Goal: Task Accomplishment & Management: Complete application form

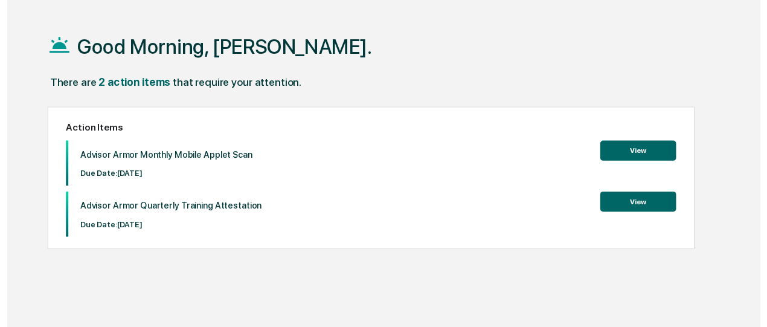
scroll to position [57, 0]
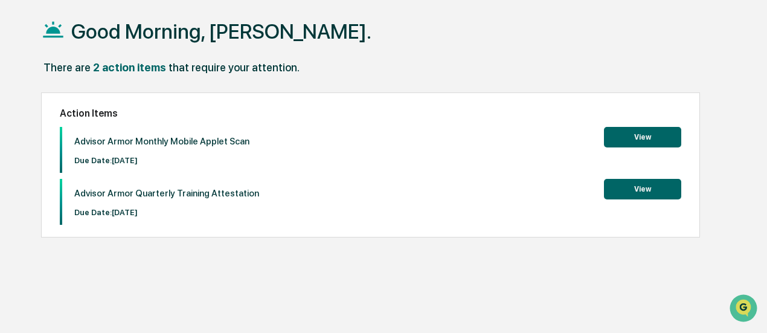
click at [635, 137] on button "View" at bounding box center [642, 137] width 77 height 21
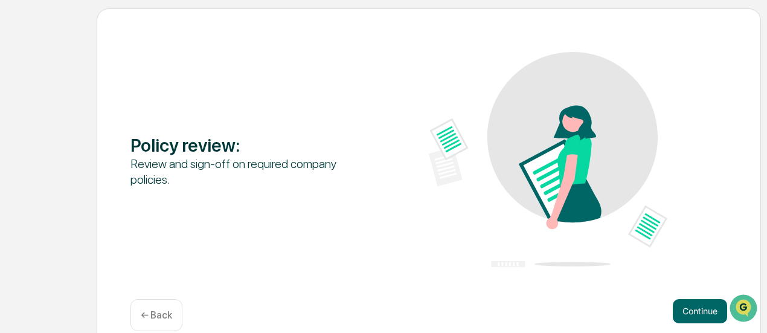
scroll to position [153, 0]
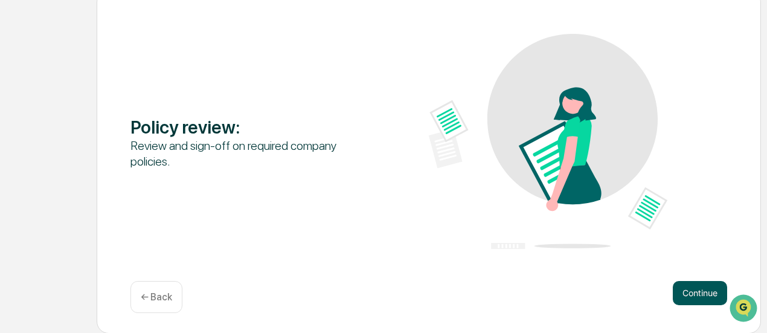
click at [705, 291] on button "Continue" at bounding box center [700, 293] width 54 height 24
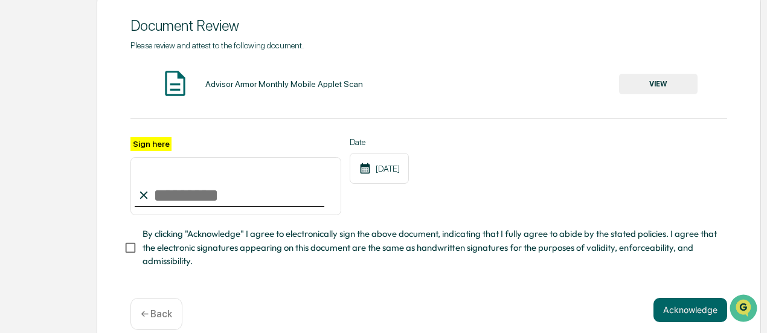
click at [660, 86] on button "VIEW" at bounding box center [658, 84] width 79 height 21
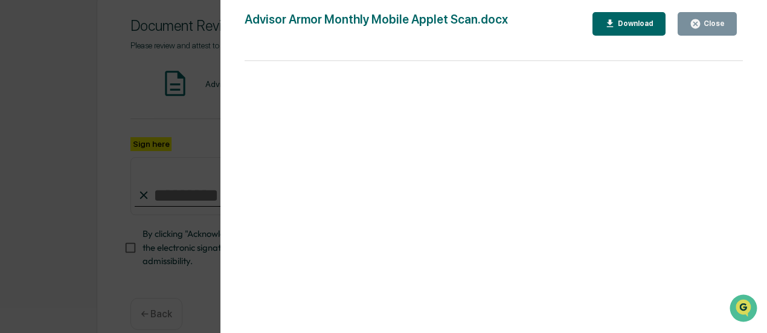
click at [624, 20] on div "Download" at bounding box center [635, 23] width 38 height 8
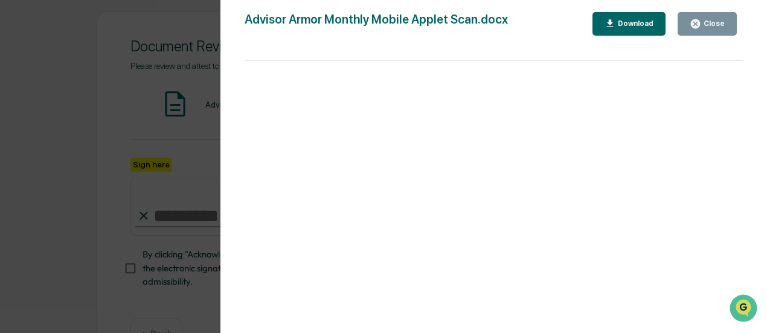
scroll to position [115, 0]
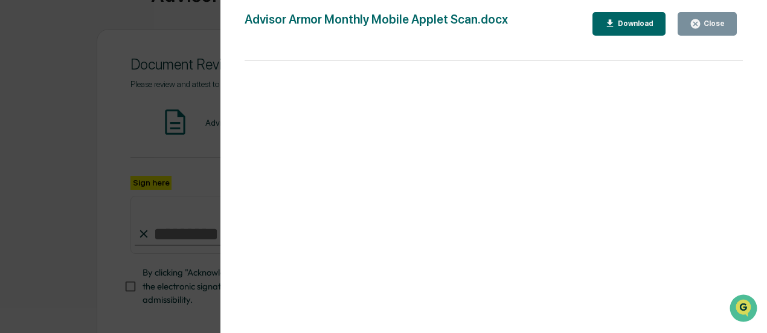
click at [700, 21] on icon "button" at bounding box center [695, 23] width 9 height 9
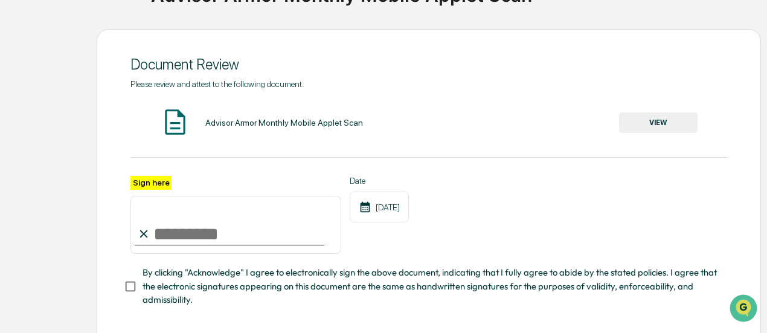
click at [181, 245] on input "Sign here" at bounding box center [236, 225] width 211 height 58
type input "**********"
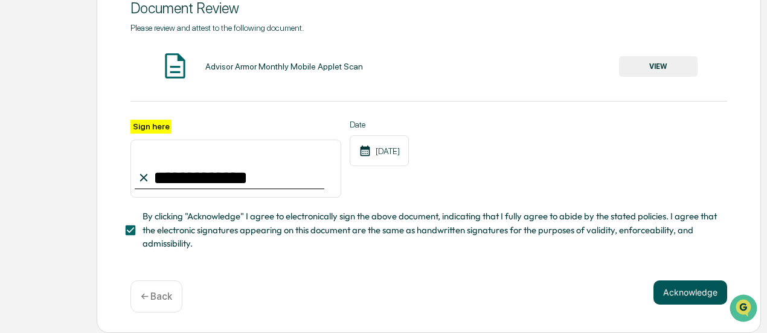
click at [701, 289] on button "Acknowledge" at bounding box center [691, 292] width 74 height 24
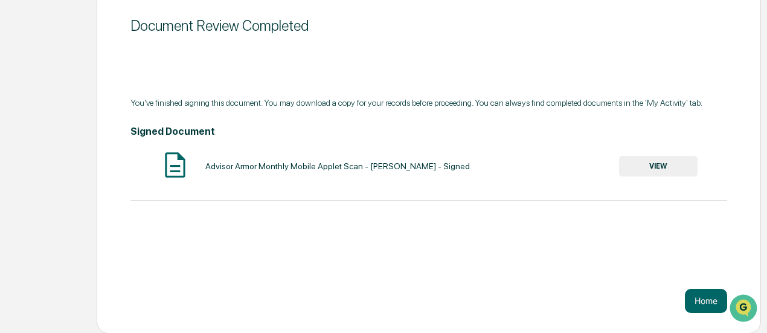
click at [657, 170] on button "VIEW" at bounding box center [658, 166] width 79 height 21
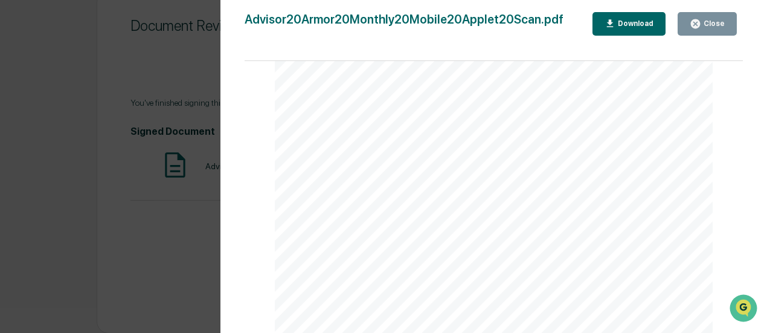
scroll to position [182, 0]
click at [706, 20] on div "Close" at bounding box center [714, 23] width 24 height 8
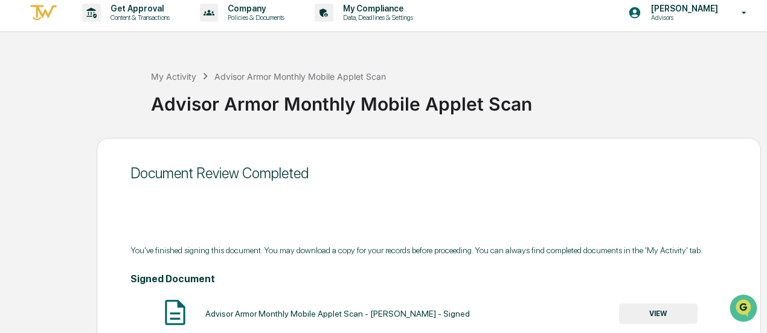
scroll to position [0, 0]
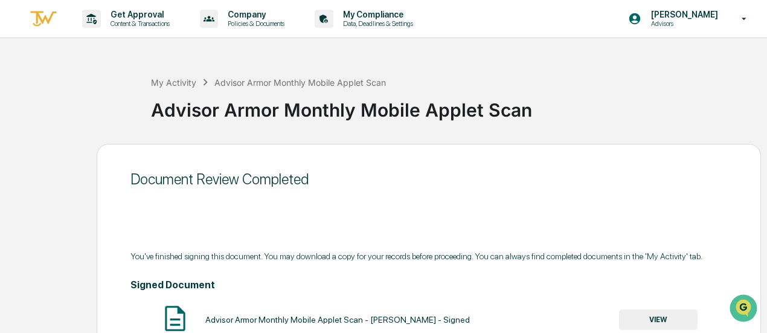
click at [743, 18] on icon at bounding box center [744, 18] width 21 height 11
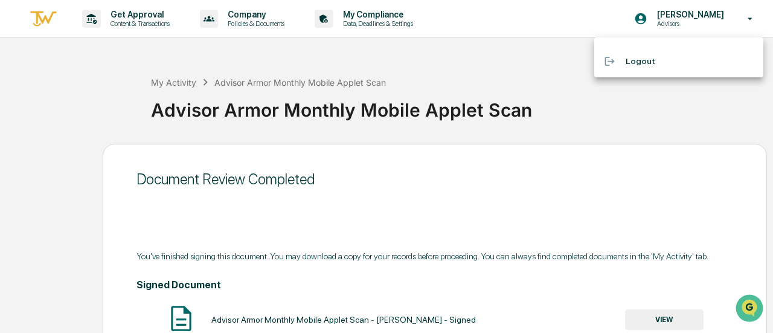
click at [502, 54] on div at bounding box center [386, 166] width 773 height 333
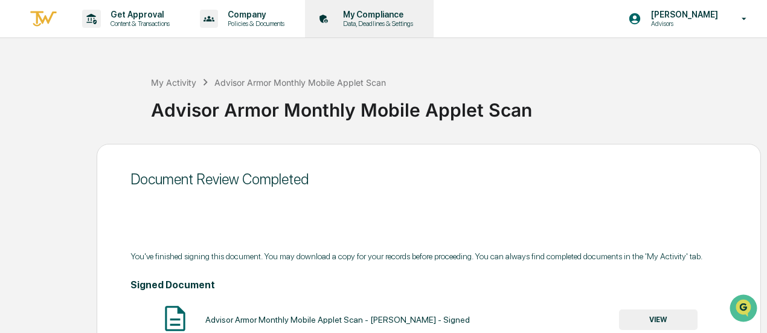
click at [390, 20] on p "Data, Deadlines & Settings" at bounding box center [377, 23] width 86 height 8
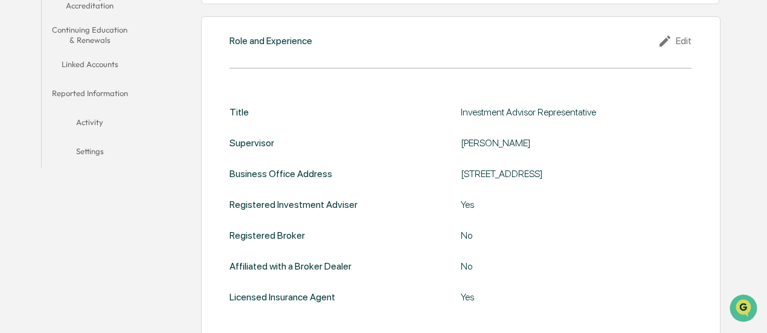
scroll to position [302, 0]
